Goal: Navigation & Orientation: Find specific page/section

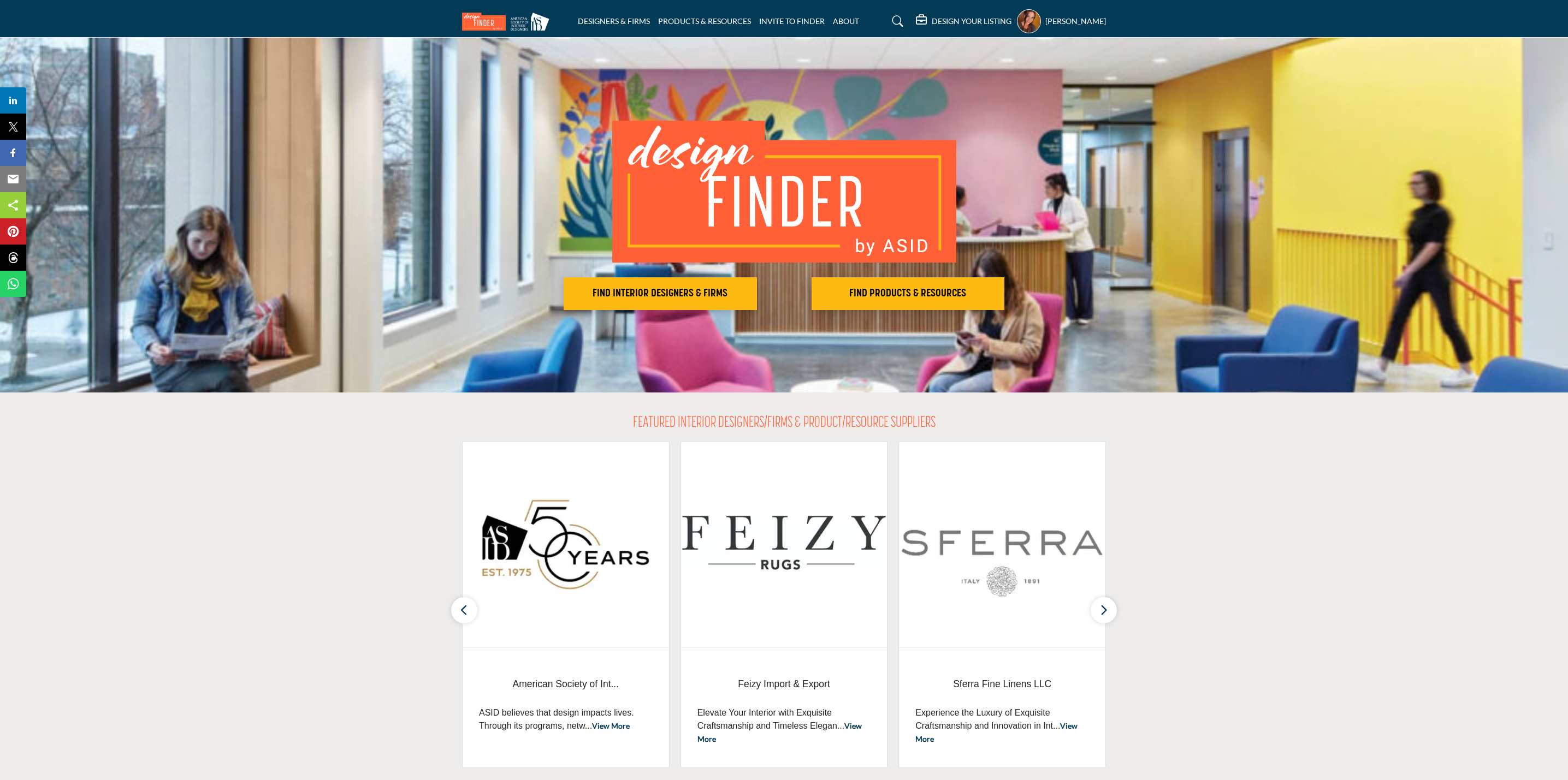
click at [1070, 17] on h5 "[PERSON_NAME]" at bounding box center [1075, 21] width 61 height 11
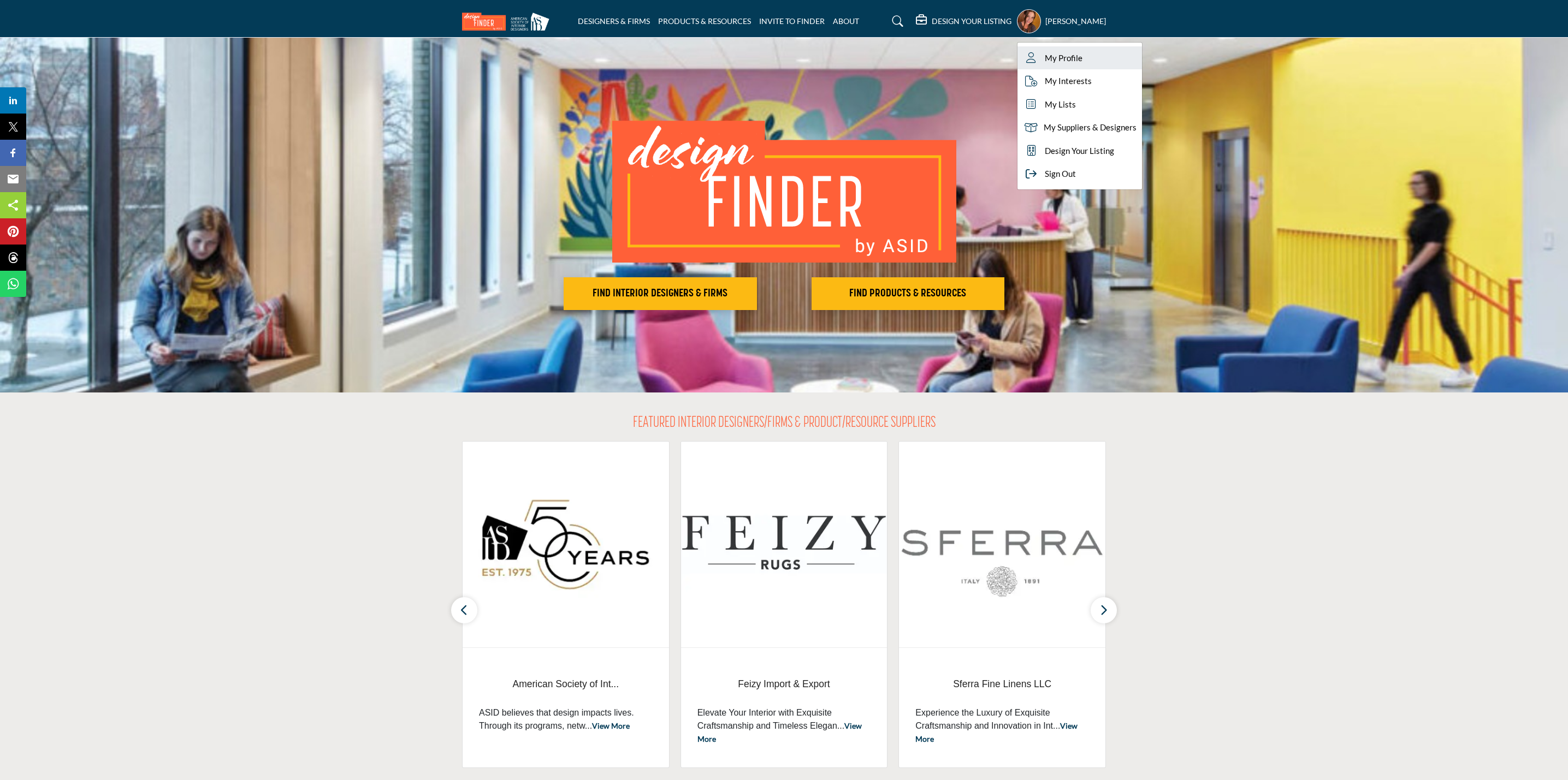
click at [1067, 52] on span "My Profile" at bounding box center [1064, 58] width 38 height 13
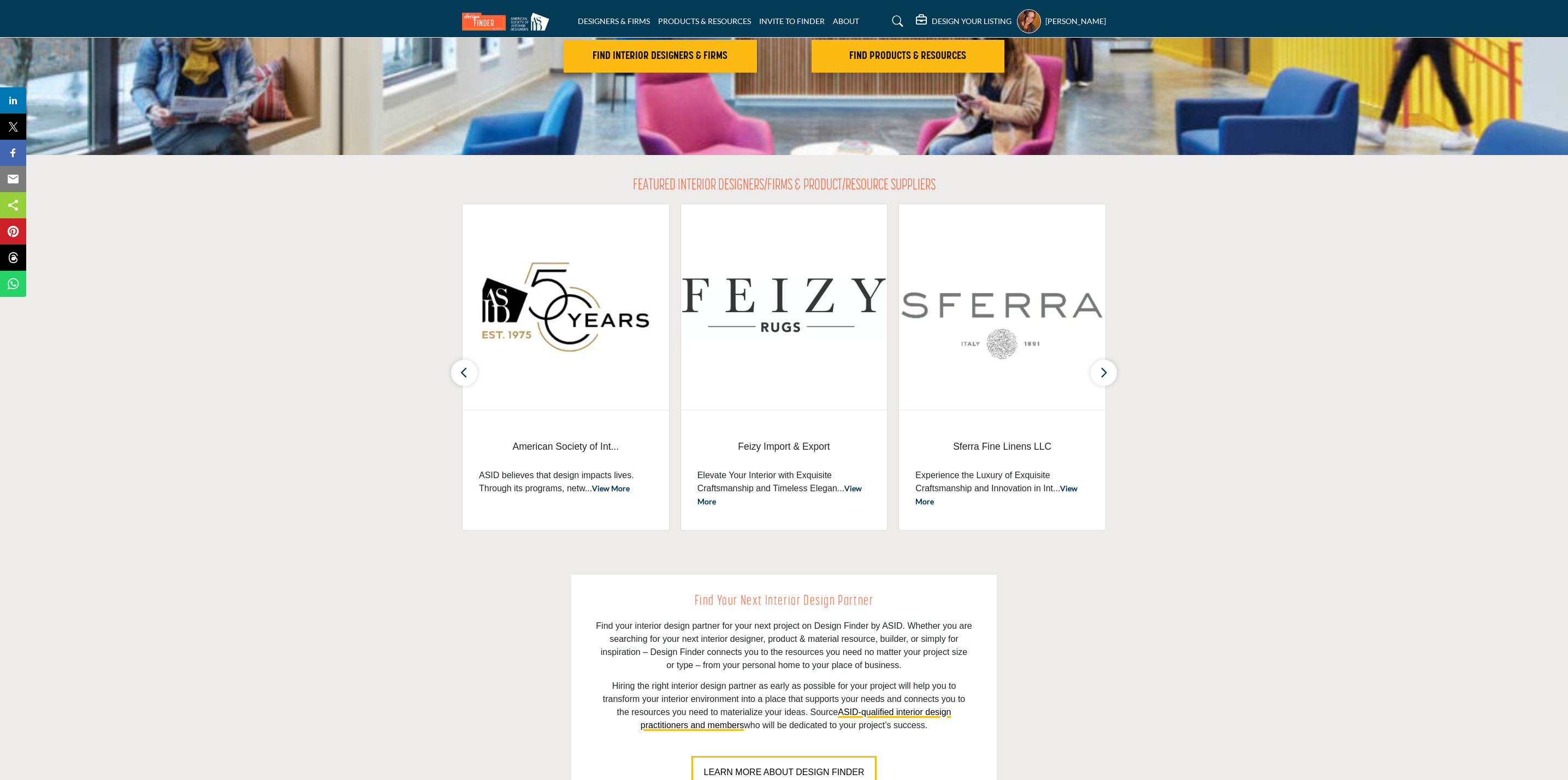
scroll to position [82, 0]
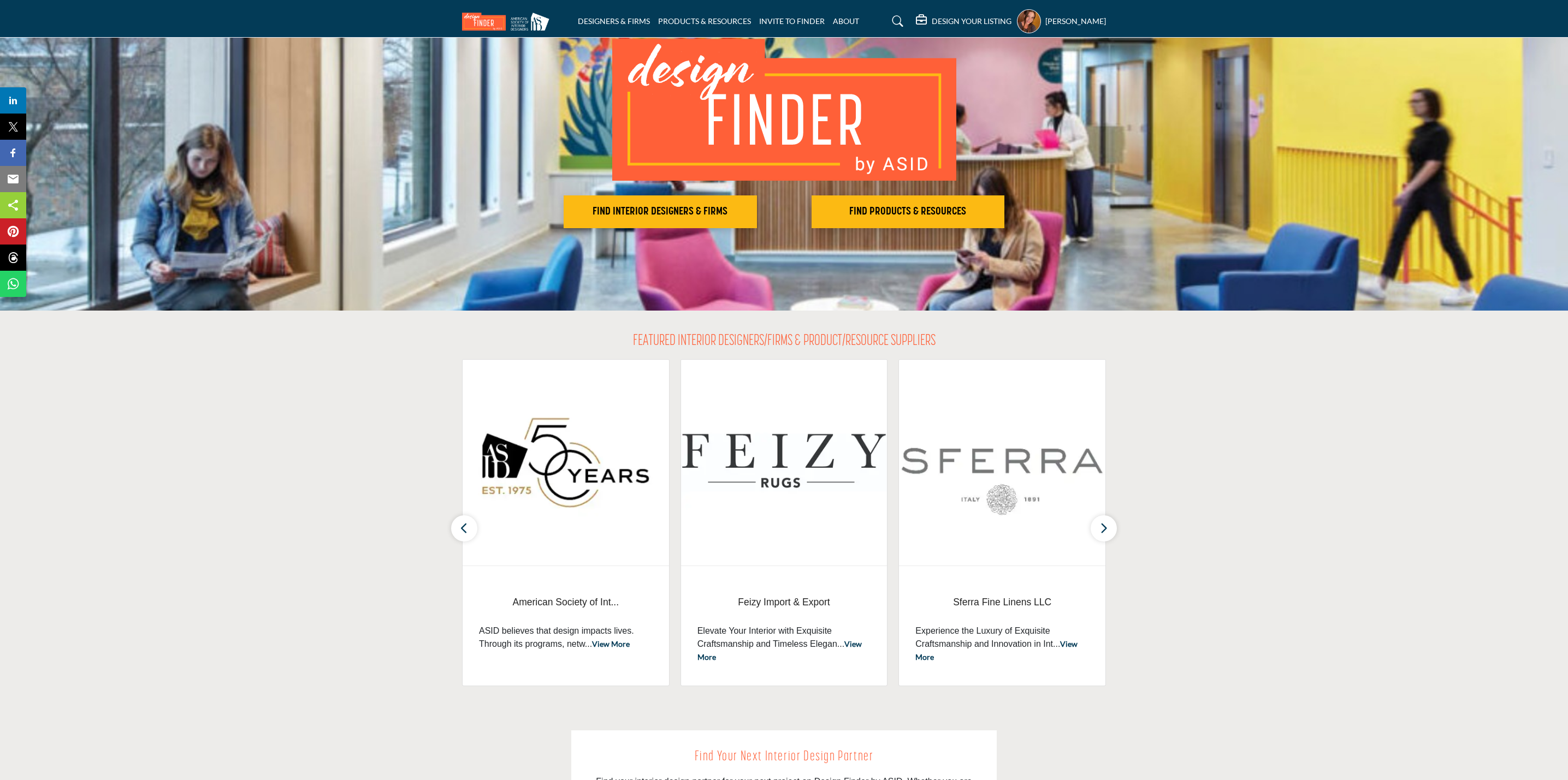
click at [597, 482] on img at bounding box center [566, 463] width 206 height 206
click at [540, 479] on img at bounding box center [566, 463] width 206 height 206
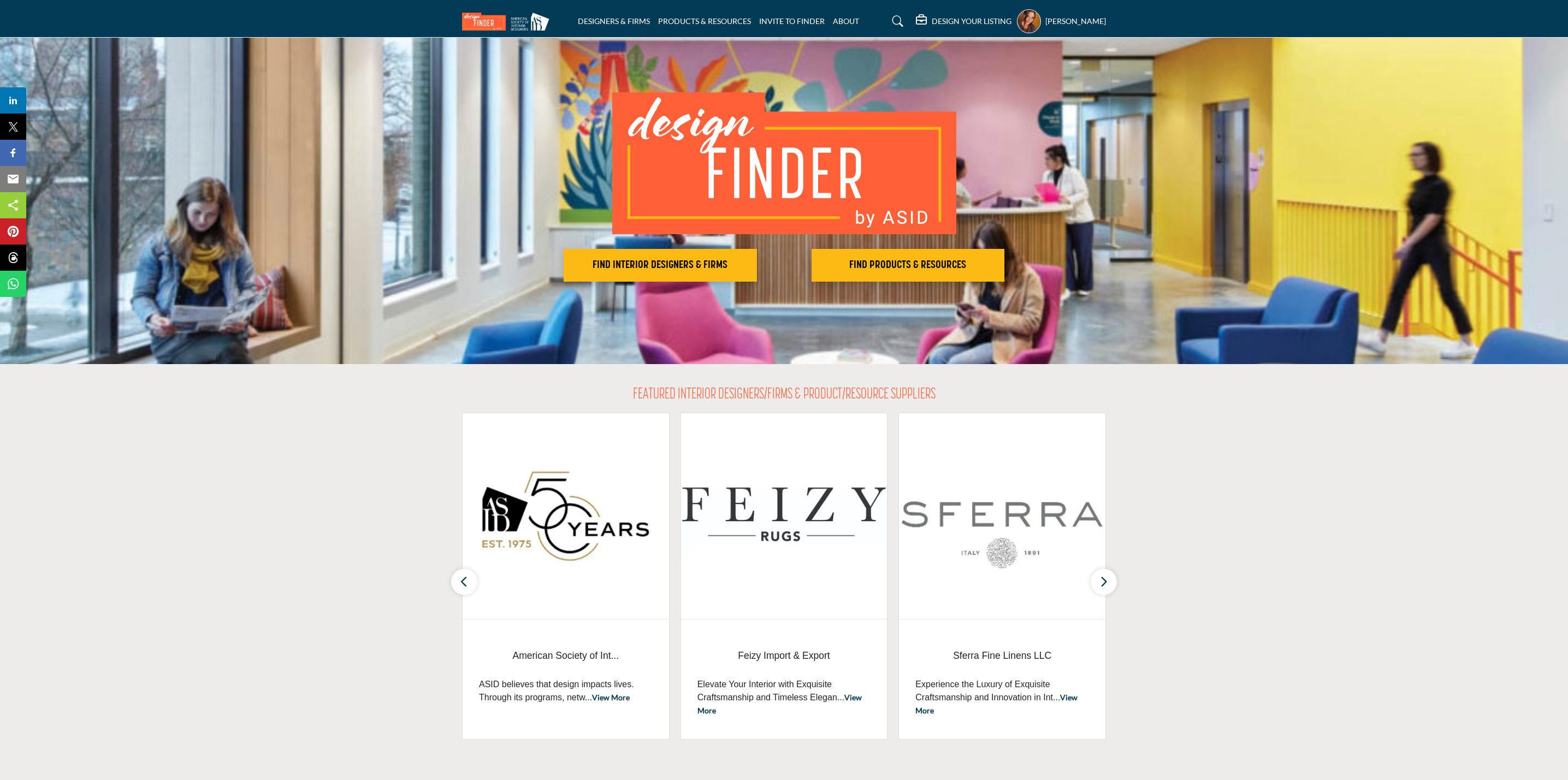
scroll to position [0, 0]
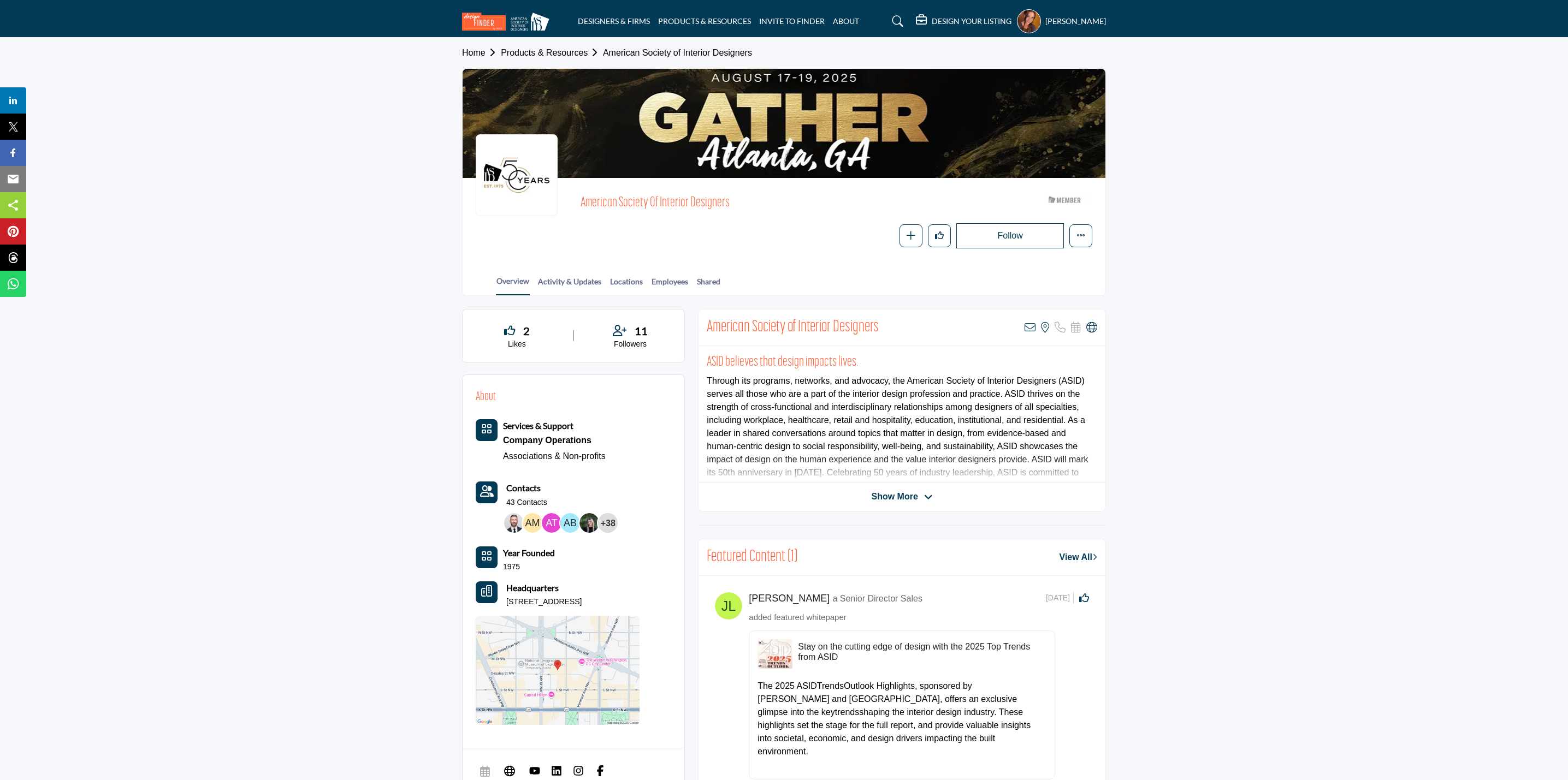
click at [951, 20] on h5 "DESIGN YOUR LISTING" at bounding box center [972, 21] width 80 height 10
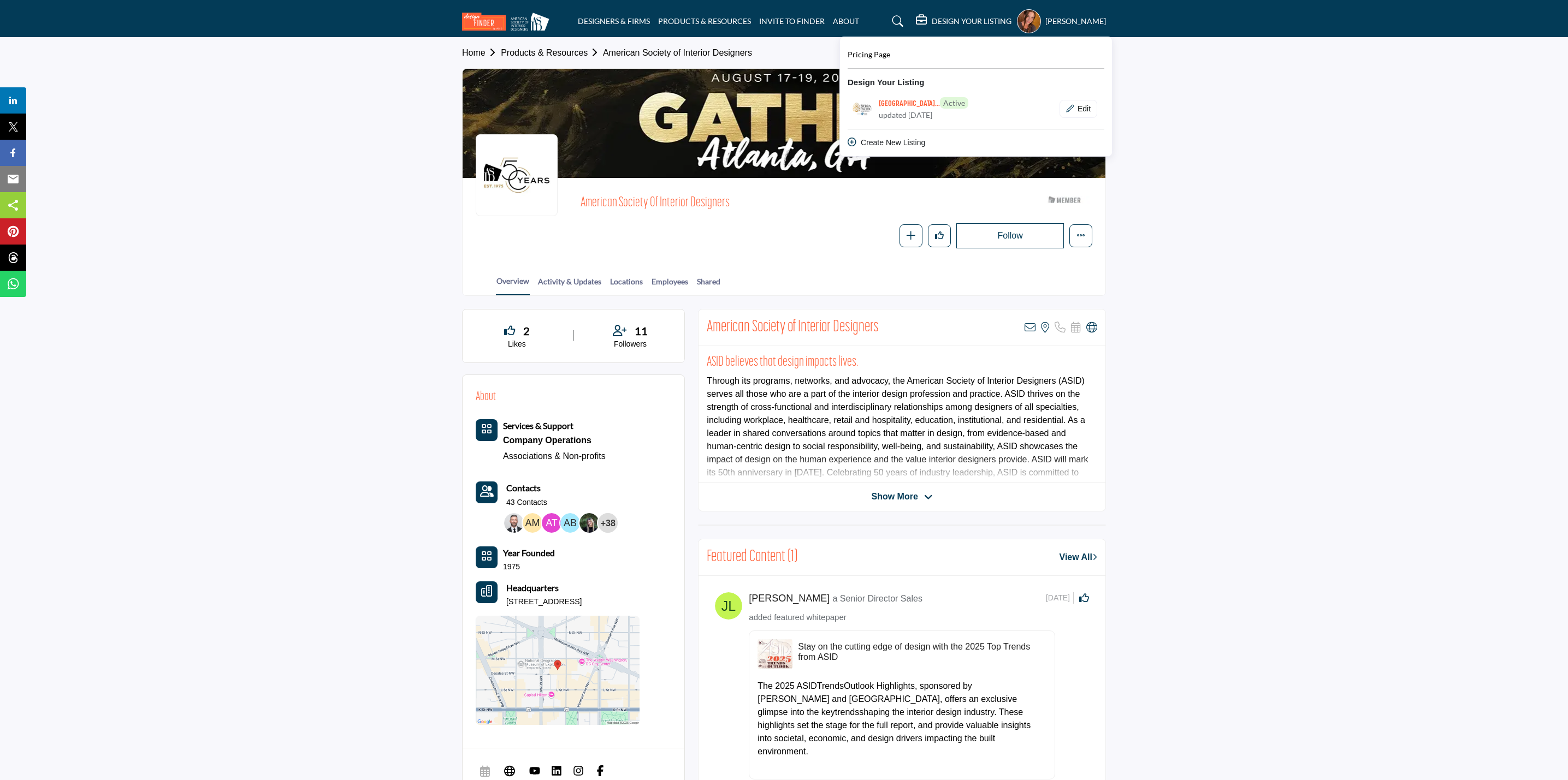
click at [928, 109] on h6 "[GEOGRAPHIC_DATA]... Active" at bounding box center [923, 103] width 90 height 12
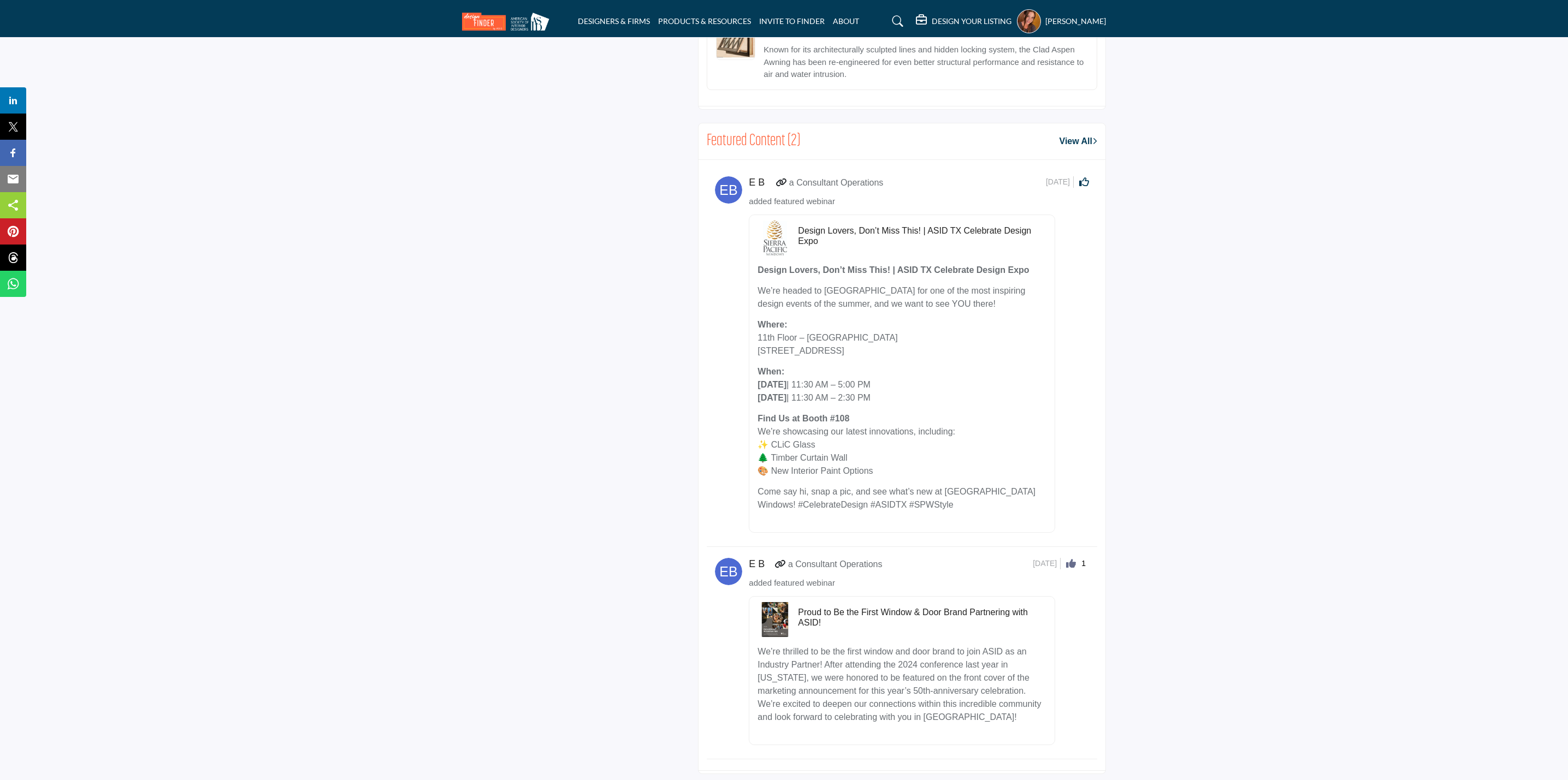
scroll to position [890, 0]
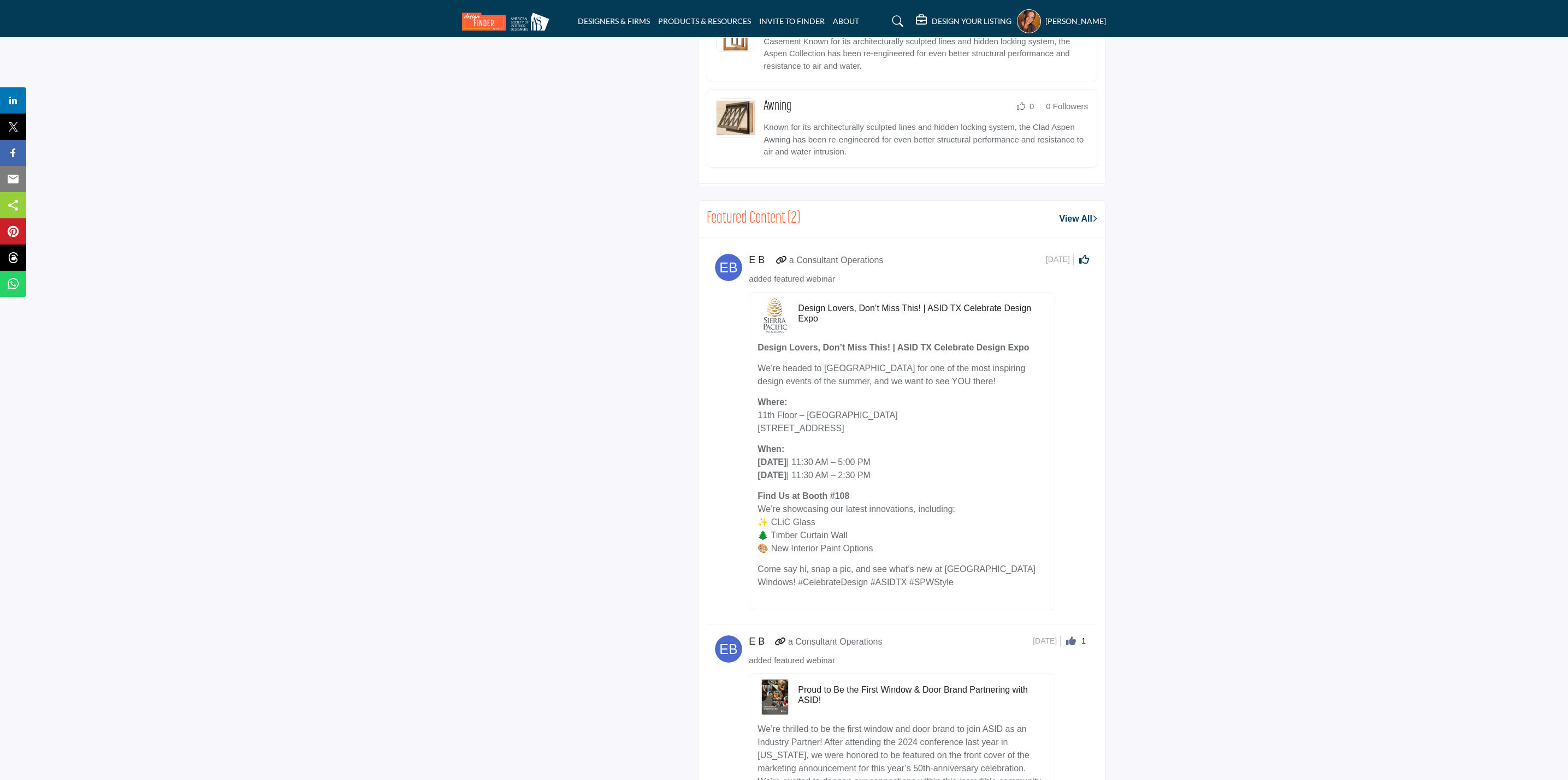
click at [1081, 264] on icon at bounding box center [1084, 259] width 10 height 10
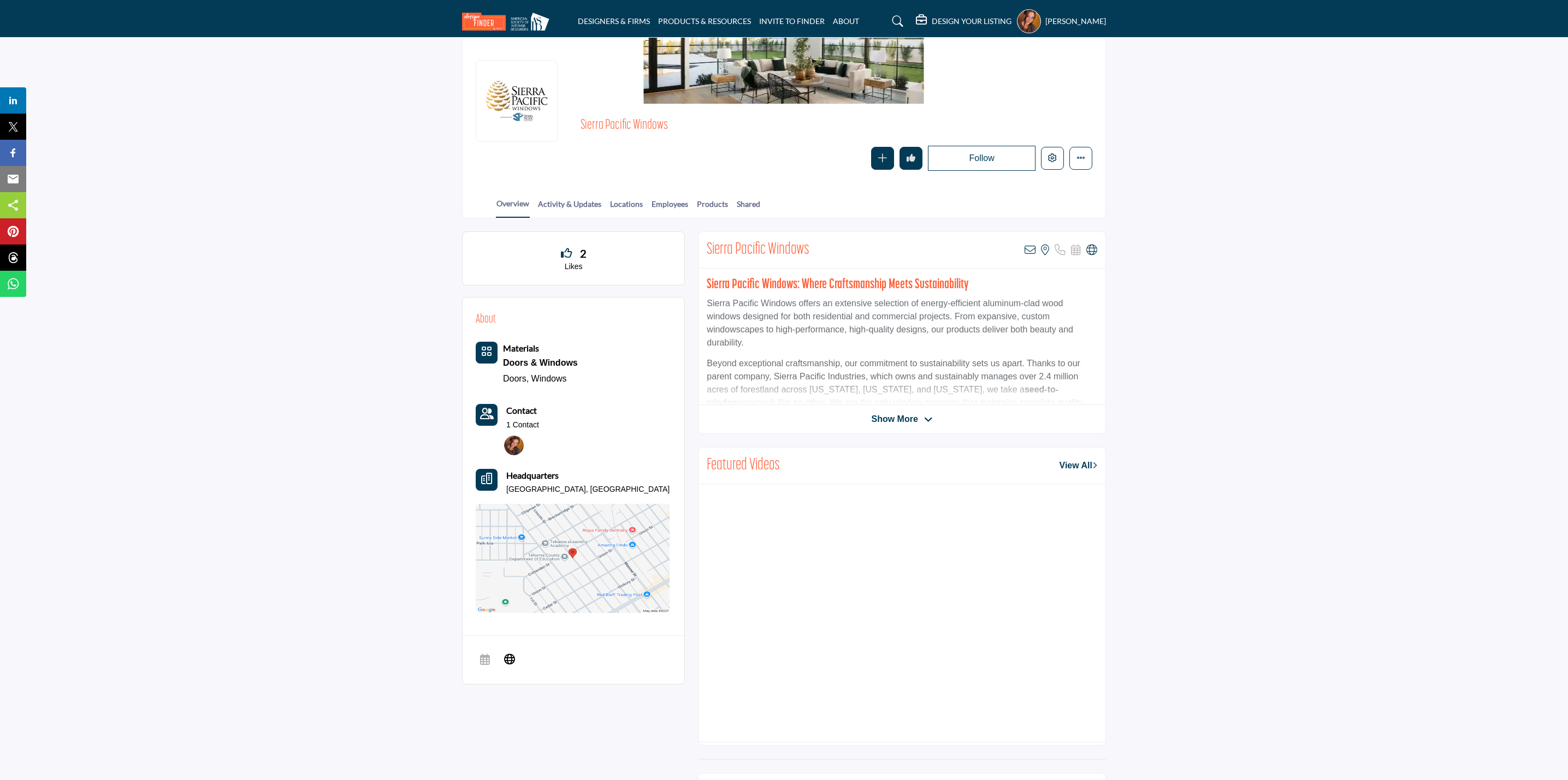
scroll to position [0, 0]
